Goal: Task Accomplishment & Management: Manage account settings

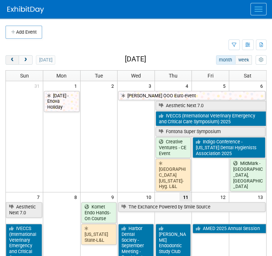
click at [14, 60] on span "prev" at bounding box center [12, 60] width 5 height 5
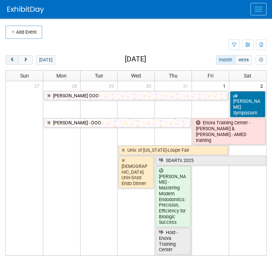
click at [14, 60] on span "prev" at bounding box center [12, 60] width 5 height 5
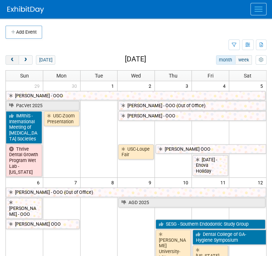
click at [14, 60] on span "prev" at bounding box center [12, 60] width 5 height 5
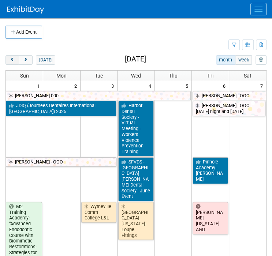
click at [14, 60] on span "prev" at bounding box center [12, 60] width 5 height 5
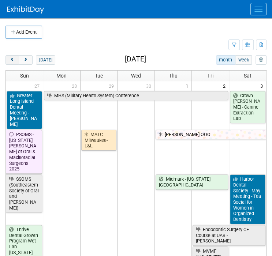
click at [14, 60] on span "prev" at bounding box center [12, 60] width 5 height 5
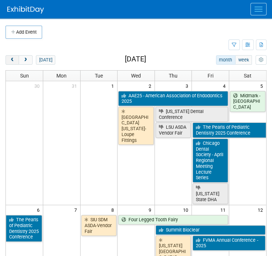
click at [14, 60] on span "prev" at bounding box center [12, 60] width 5 height 5
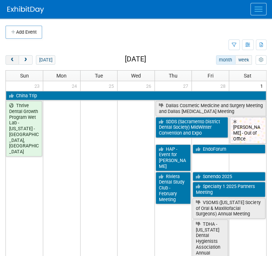
click at [14, 60] on span "prev" at bounding box center [12, 60] width 5 height 5
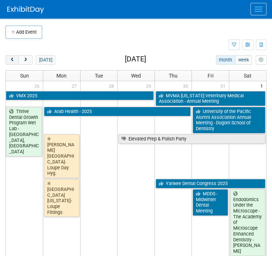
click at [14, 60] on span "prev" at bounding box center [12, 60] width 5 height 5
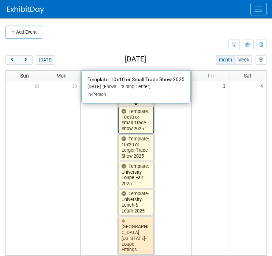
click at [139, 116] on link "Template: 10x10 or Small Trade Show 2025" at bounding box center [136, 120] width 36 height 27
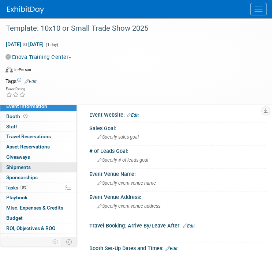
scroll to position [16, 0]
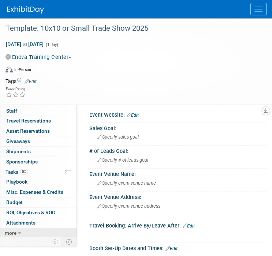
click at [23, 230] on link "more" at bounding box center [38, 234] width 76 height 10
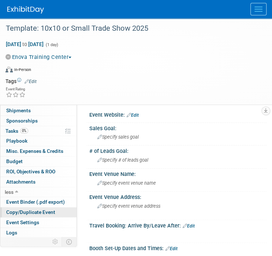
scroll to position [66, 0]
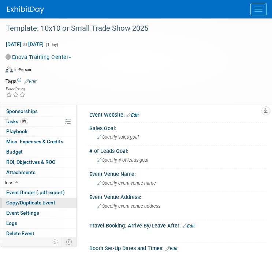
click at [28, 204] on span "Copy/Duplicate Event" at bounding box center [30, 203] width 49 height 6
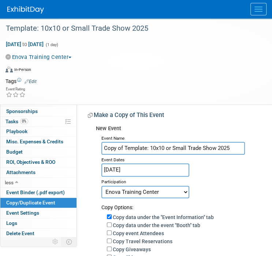
drag, startPoint x: 124, startPoint y: 160, endPoint x: -2, endPoint y: 162, distance: 126.4
click at [0, 162] on html "Enova Illumination Events Add Event Bulk Upload Events Shareable Event Boards R…" at bounding box center [136, 128] width 272 height 256
type input "MN ASDA Lunch and Learn"
click at [122, 168] on input "Jan 1, 2025" at bounding box center [145, 170] width 88 height 13
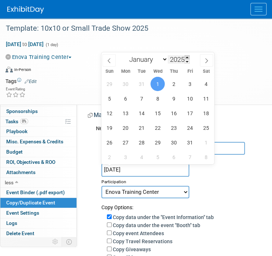
click at [188, 57] on span at bounding box center [187, 57] width 5 height 4
type input "2026"
click at [128, 59] on select "January February March April May June July August September October November De…" at bounding box center [147, 59] width 42 height 9
select select "1"
click at [126, 55] on select "January February March April May June July August September October November De…" at bounding box center [147, 59] width 42 height 9
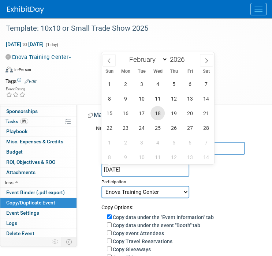
click at [158, 115] on span "18" at bounding box center [158, 113] width 14 height 14
type input "Feb 18, 2026"
click at [158, 115] on span "18" at bounding box center [158, 113] width 14 height 14
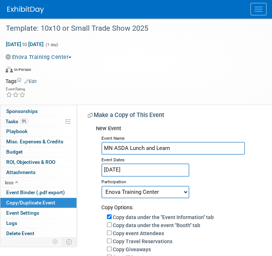
click at [140, 190] on select "Committed Considering Not Going Canceled Enova Training Center University Event…" at bounding box center [145, 192] width 88 height 12
click at [141, 192] on select "Committed Considering Not Going Canceled Enova Training Center University Event…" at bounding box center [145, 192] width 88 height 12
select select "1"
click at [101, 186] on select "Committed Considering Not Going Canceled Enova Training Center University Event…" at bounding box center [145, 192] width 88 height 12
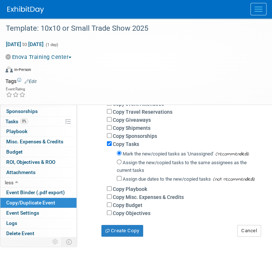
scroll to position [146, 0]
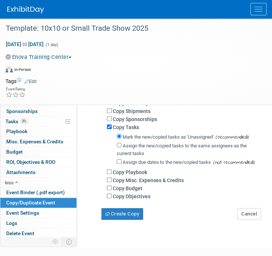
click at [119, 148] on div "Assign the new/copied tasks to the same assignees as the current tasks" at bounding box center [189, 149] width 144 height 17
click at [119, 145] on input "Assign the new/copied tasks to the same assignees as the current tasks" at bounding box center [119, 145] width 5 height 5
radio input "true"
click at [130, 209] on button "Create Copy" at bounding box center [122, 214] width 42 height 12
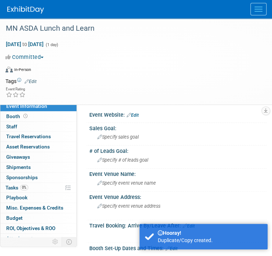
click at [44, 56] on button "Committed" at bounding box center [25, 57] width 41 height 8
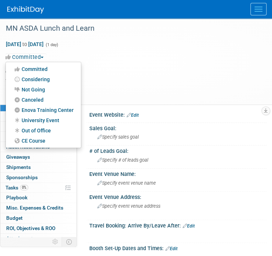
click at [31, 117] on link "University Event" at bounding box center [43, 120] width 75 height 10
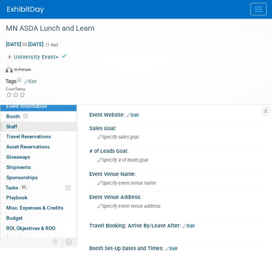
click at [18, 126] on link "0 Staff 0" at bounding box center [38, 127] width 76 height 10
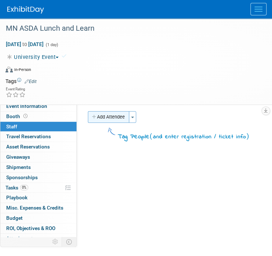
click at [108, 120] on button "Add Attendee" at bounding box center [108, 117] width 41 height 12
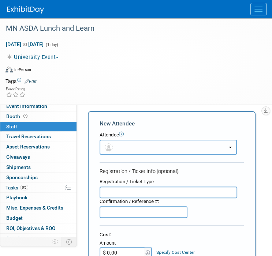
click at [111, 142] on button "button" at bounding box center [168, 147] width 137 height 15
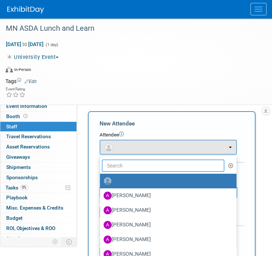
click at [117, 163] on input "text" at bounding box center [163, 166] width 123 height 12
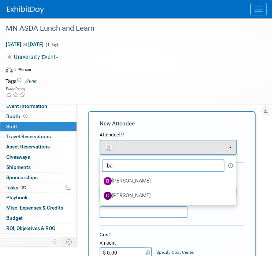
type input "ba"
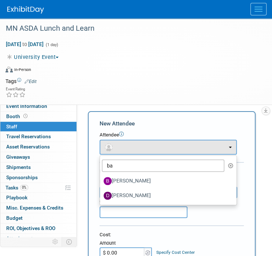
click at [120, 178] on label "[PERSON_NAME]" at bounding box center [167, 181] width 126 height 12
click at [101, 178] on input "[PERSON_NAME]" at bounding box center [98, 180] width 5 height 5
select select "29f256f5-ef74-4486-9c3b-d7dae2fe89eb"
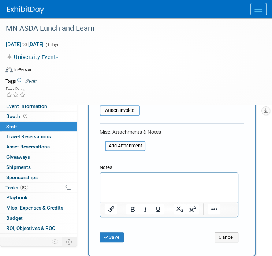
scroll to position [220, 0]
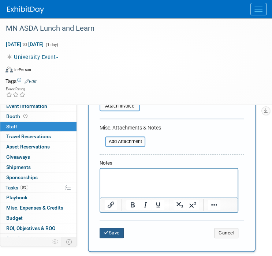
click at [116, 230] on button "Save" at bounding box center [112, 233] width 24 height 10
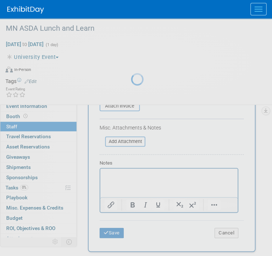
scroll to position [76, 0]
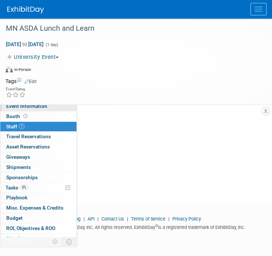
click at [39, 110] on link "Event Information" at bounding box center [38, 106] width 76 height 10
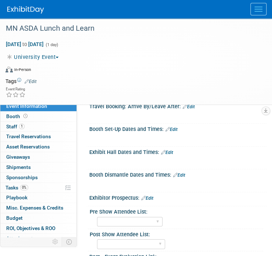
scroll to position [220, 0]
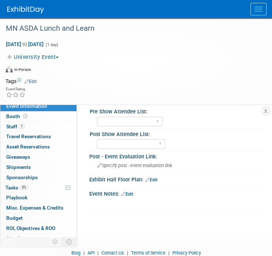
click at [133, 194] on link "Edit" at bounding box center [127, 194] width 12 height 5
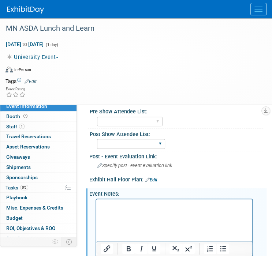
scroll to position [231, 0]
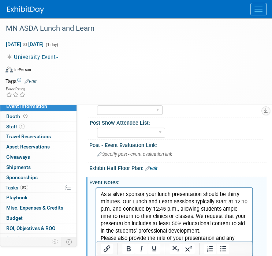
click at [192, 204] on p "As a silver sponsor your lunch presentation should be thirty minutes. Our Lunch…" at bounding box center [175, 213] width 148 height 44
drag, startPoint x: 233, startPoint y: 201, endPoint x: 174, endPoint y: 209, distance: 59.8
click at [174, 209] on p "As a silver sponsor your lunch presentation should be thirty minutes. Our Lunch…" at bounding box center [175, 213] width 148 height 44
copy p "12:10 p.m. and conclude by 12:45 p.m"
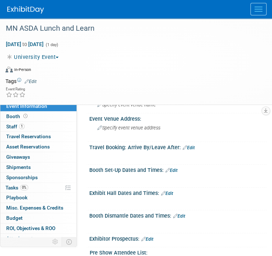
scroll to position [85, 0]
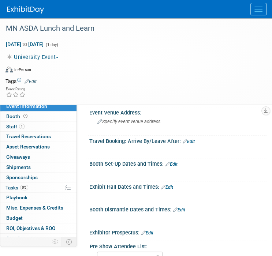
click at [170, 187] on link "Edit" at bounding box center [167, 187] width 12 height 5
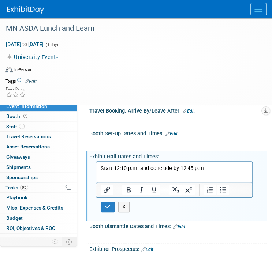
scroll to position [121, 0]
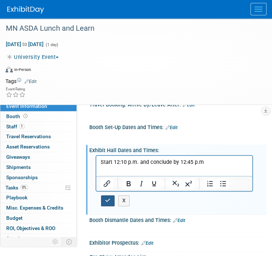
click at [108, 201] on icon "button" at bounding box center [107, 200] width 5 height 5
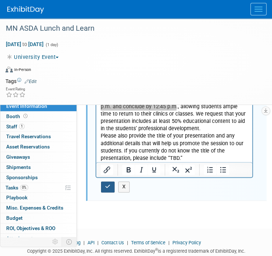
click at [105, 186] on button "button" at bounding box center [108, 187] width 14 height 11
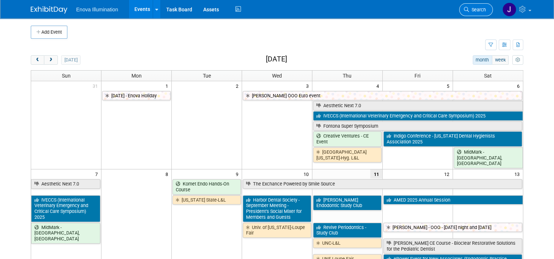
click at [477, 10] on span "Search" at bounding box center [477, 9] width 17 height 5
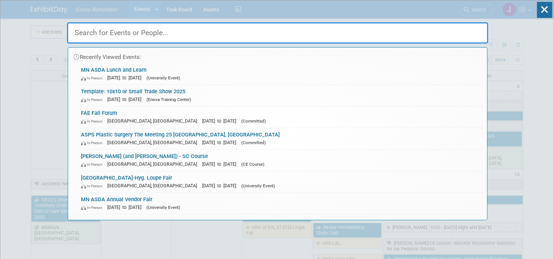
click at [383, 33] on input "text" at bounding box center [277, 32] width 421 height 21
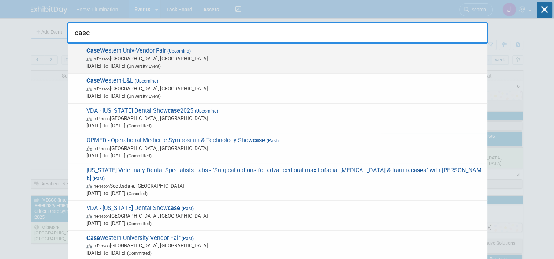
type input "case"
click at [147, 57] on span "In-Person Cleveland, OH" at bounding box center [284, 58] width 397 height 7
